Goal: Check status: Check status

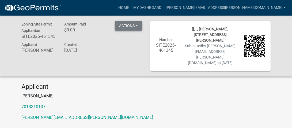
click at [136, 24] on button "Actions" at bounding box center [128, 26] width 27 height 10
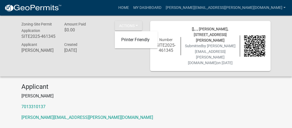
click at [88, 50] on h6 "[DATE]" at bounding box center [81, 50] width 35 height 5
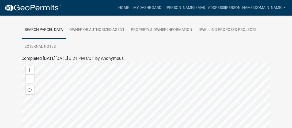
scroll to position [134, 0]
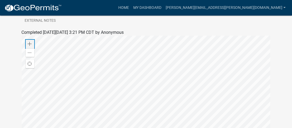
click at [31, 42] on span at bounding box center [30, 44] width 4 height 4
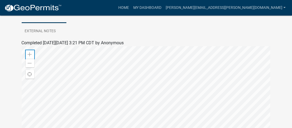
scroll to position [107, 0]
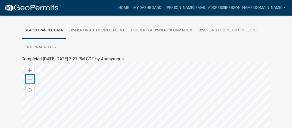
click at [31, 77] on span at bounding box center [30, 79] width 4 height 4
click at [30, 77] on span at bounding box center [30, 79] width 4 height 4
